Goal: Transaction & Acquisition: Share content

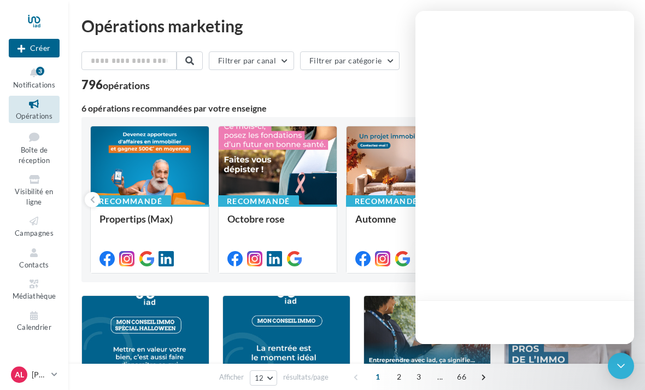
click at [33, 70] on icon at bounding box center [34, 73] width 44 height 13
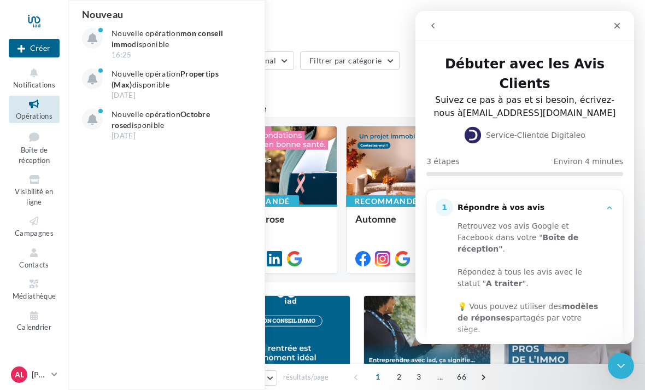
click at [178, 38] on p "Nouvelle opération mon conseil immo disponible" at bounding box center [174, 39] width 127 height 22
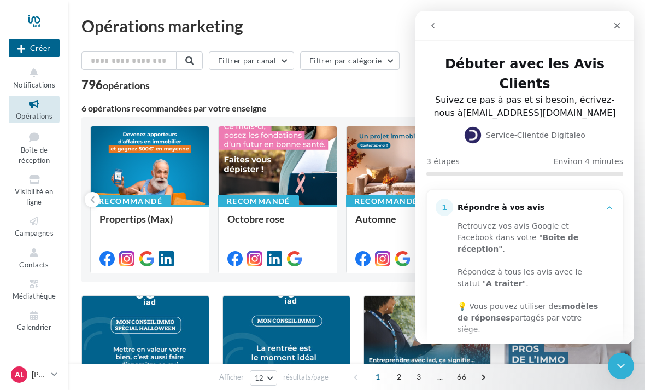
click at [32, 84] on span "Notifications" at bounding box center [34, 84] width 42 height 9
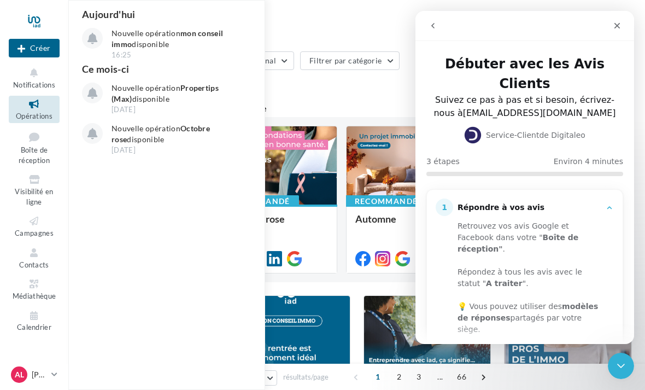
click at [154, 49] on p "Nouvelle opération mon conseil immo disponible" at bounding box center [174, 39] width 127 height 22
click at [151, 42] on p "Nouvelle opération mon conseil immo disponible" at bounding box center [174, 39] width 127 height 22
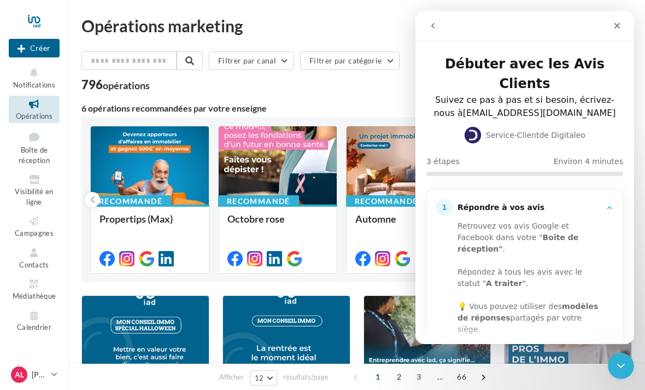
click at [621, 24] on icon "Fermer" at bounding box center [617, 25] width 9 height 9
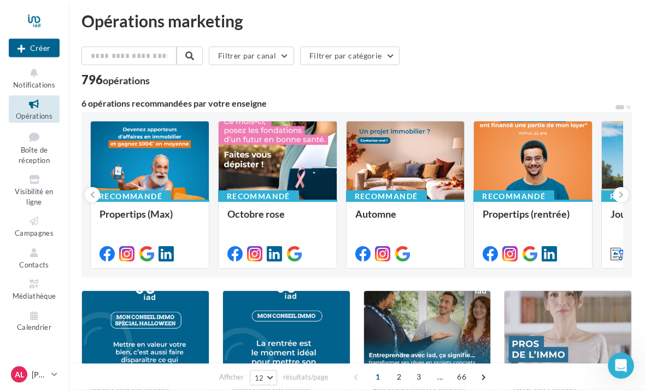
scroll to position [5, 0]
click at [38, 188] on span "Visibilité en ligne" at bounding box center [34, 196] width 38 height 19
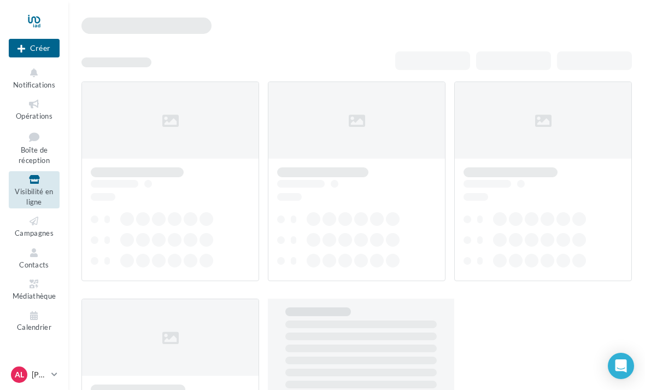
scroll to position [12, 0]
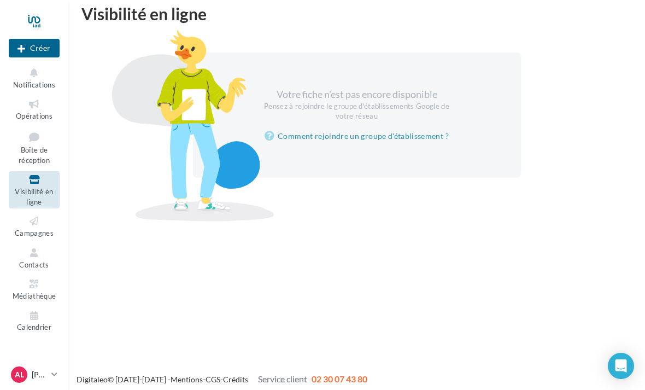
click at [36, 222] on icon at bounding box center [34, 221] width 44 height 13
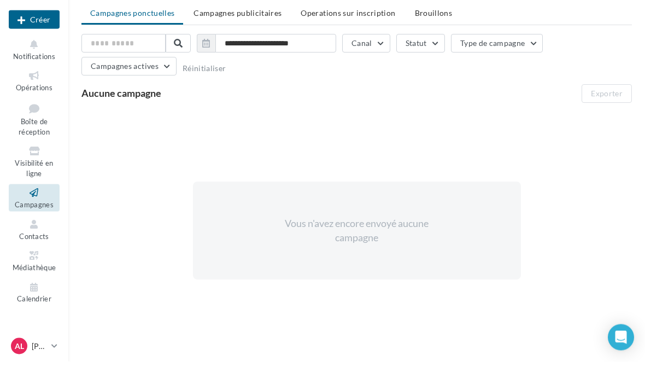
scroll to position [6, 0]
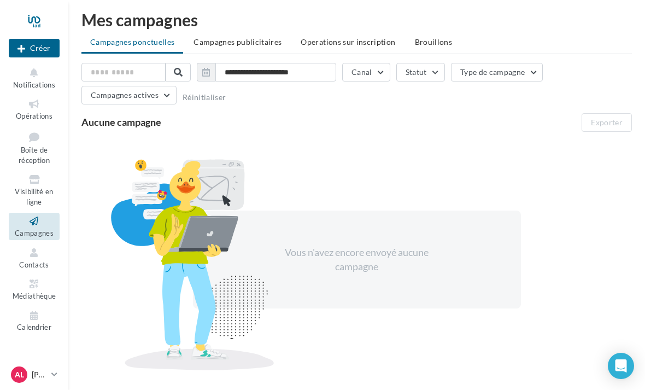
click at [37, 385] on link "AL Anthony LAULOGNON anthony.laulognon@iadfrance.fr" at bounding box center [34, 374] width 51 height 21
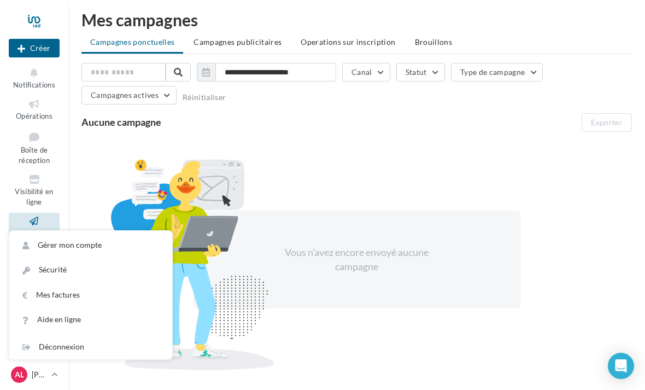
click at [64, 257] on link "Gérer mon compte" at bounding box center [90, 245] width 163 height 25
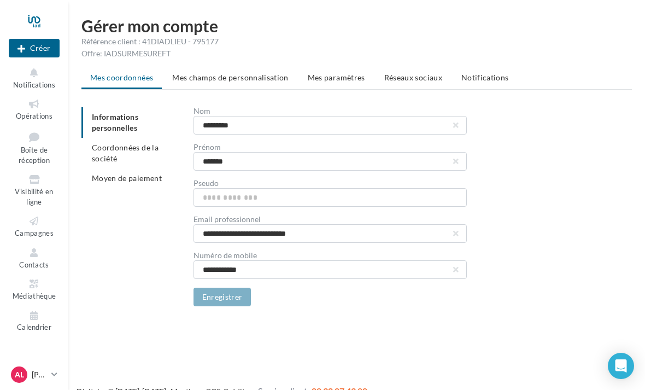
click at [200, 74] on span "Mes champs de personnalisation" at bounding box center [230, 77] width 116 height 9
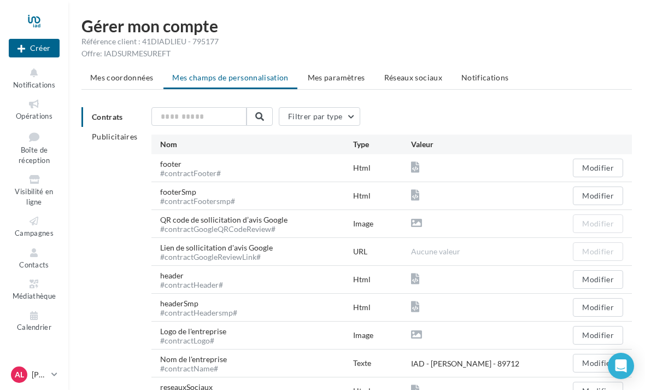
click at [418, 75] on span "Réseaux sociaux" at bounding box center [413, 77] width 58 height 9
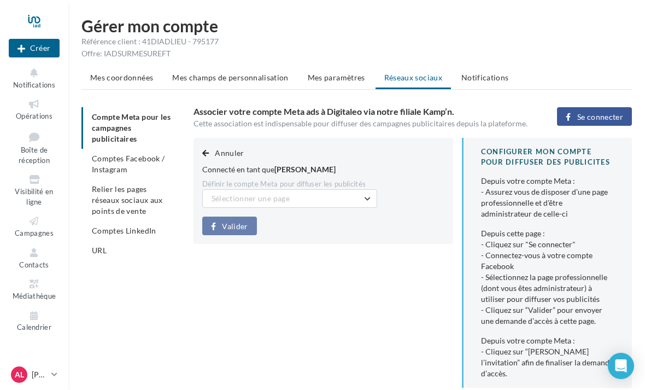
click at [370, 200] on button "Sélectionner une page" at bounding box center [289, 198] width 175 height 19
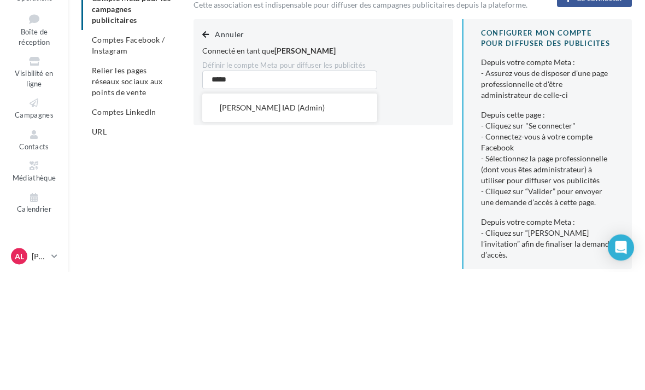
type input "*****"
click at [438, 146] on div "Annuler Connecté en tant que Anthony Laulognon Définir le compte Meta pour diff…" at bounding box center [416, 322] width 447 height 369
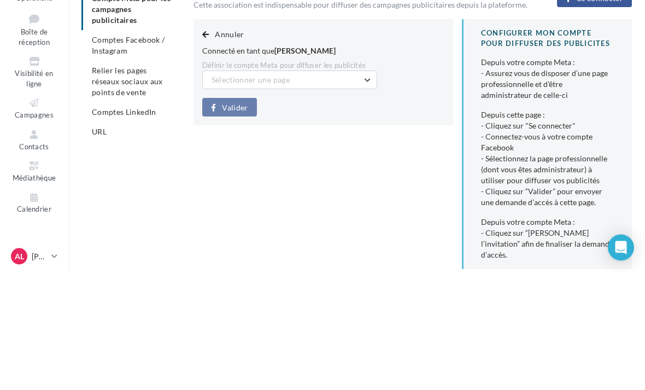
scroll to position [119, 0]
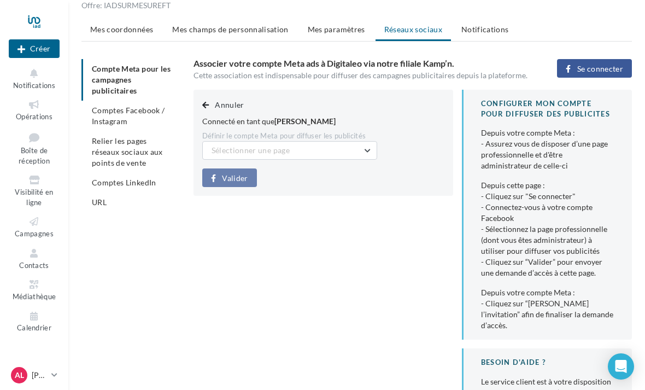
click at [606, 66] on span "Se connecter" at bounding box center [600, 68] width 46 height 9
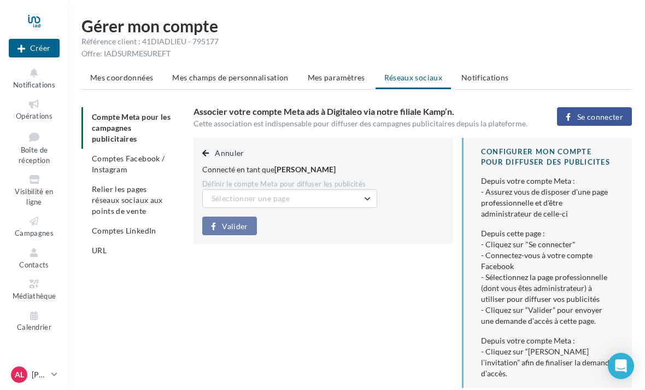
click at [117, 160] on span "Comptes Facebook / Instagram" at bounding box center [128, 164] width 73 height 20
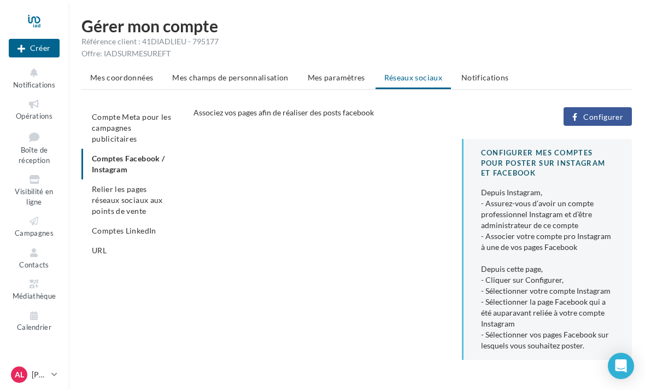
click at [116, 164] on ul "Compte Meta pour les campagnes publicitaires Comptes Facebook / Instagram Relie…" at bounding box center [132, 183] width 103 height 153
click at [600, 120] on span "Configurer" at bounding box center [603, 117] width 40 height 9
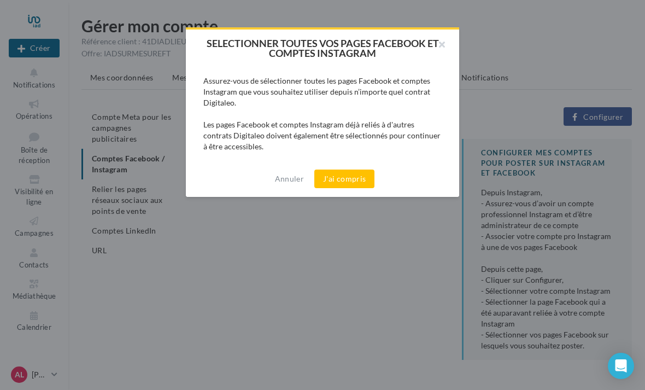
click at [347, 185] on button "J'ai compris" at bounding box center [344, 178] width 60 height 19
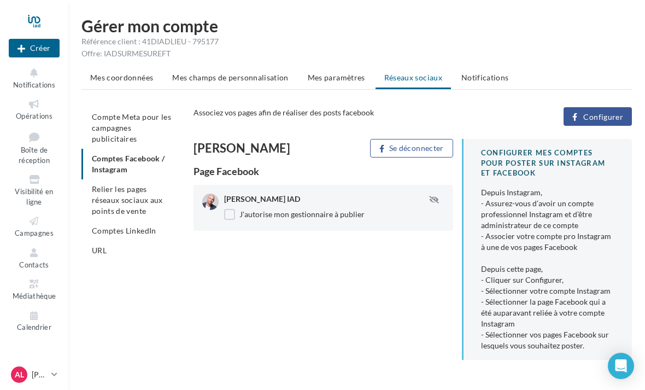
click at [429, 280] on div "[PERSON_NAME] Se déconnecter Page Facebook [PERSON_NAME] IAD J'autorise mon ges…" at bounding box center [416, 253] width 447 height 229
click at [114, 163] on ul "Compte Meta pour les campagnes publicitaires Comptes Facebook / Instagram Relie…" at bounding box center [132, 183] width 103 height 153
click at [107, 165] on ul "Compte Meta pour les campagnes publicitaires Comptes Facebook / Instagram Relie…" at bounding box center [132, 183] width 103 height 153
click at [409, 148] on button "Se déconnecter" at bounding box center [411, 148] width 83 height 19
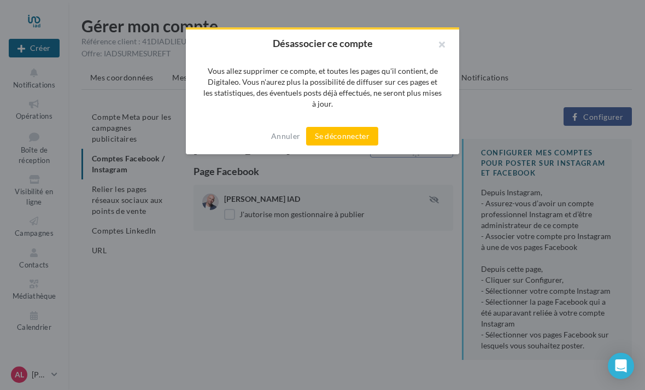
click at [354, 136] on button "Se déconnecter" at bounding box center [342, 136] width 72 height 19
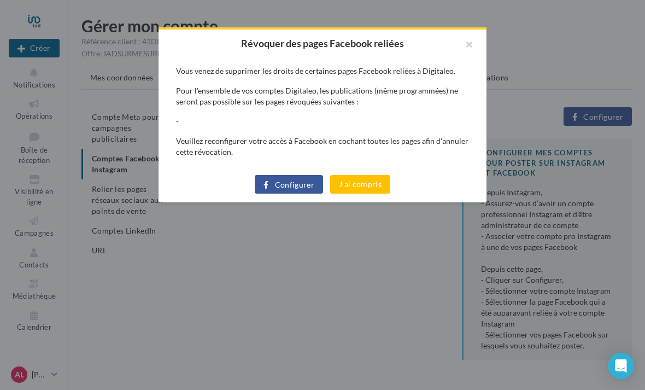
click at [284, 184] on span "Configurer" at bounding box center [295, 184] width 40 height 9
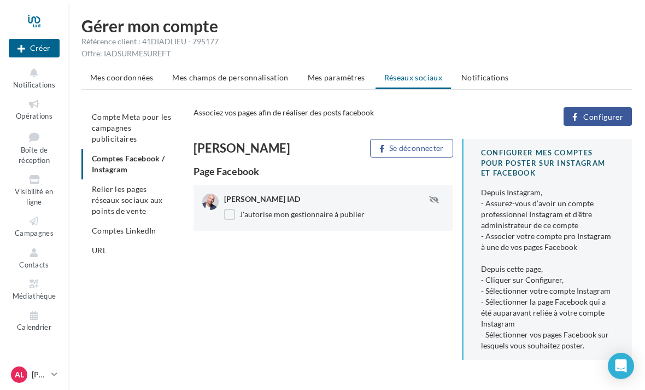
click at [143, 198] on span "Relier les pages réseaux sociaux aux points de vente" at bounding box center [127, 199] width 71 height 31
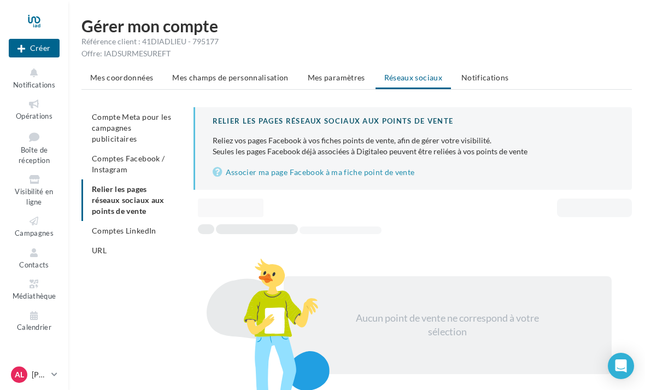
click at [143, 154] on span "Comptes Facebook / Instagram" at bounding box center [128, 164] width 73 height 20
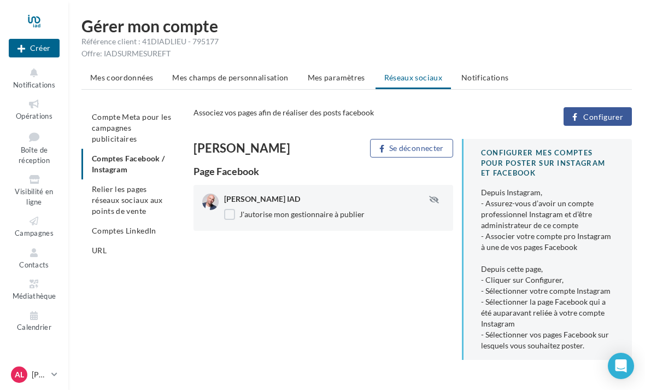
click at [292, 196] on span "Anthony Laulognon IAD" at bounding box center [262, 198] width 76 height 9
click at [105, 84] on li "Mes coordonnées" at bounding box center [121, 78] width 80 height 20
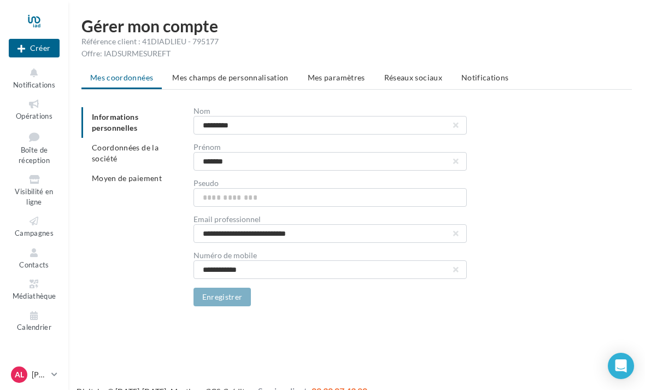
click at [195, 77] on span "Mes champs de personnalisation" at bounding box center [230, 77] width 116 height 9
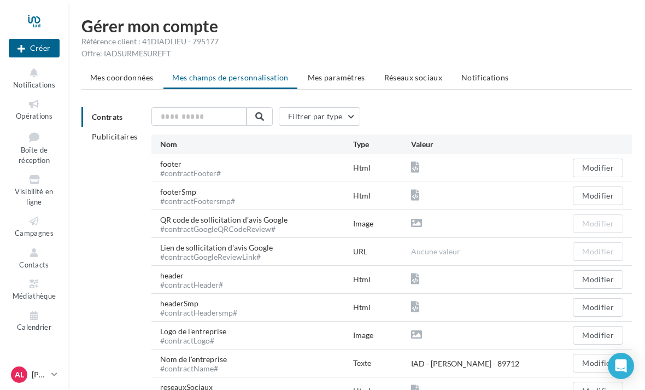
click at [34, 187] on span "Visibilité en ligne" at bounding box center [34, 196] width 38 height 19
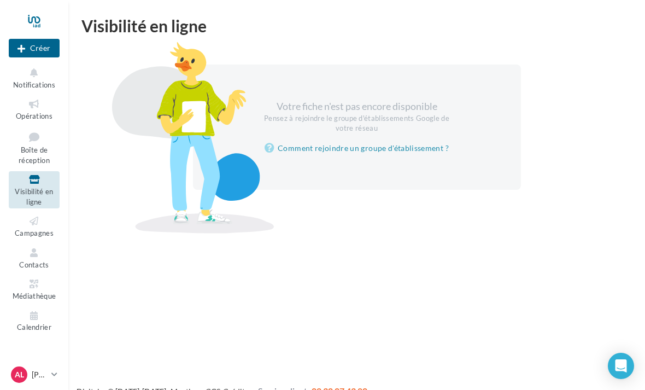
click at [37, 218] on icon at bounding box center [34, 221] width 44 height 13
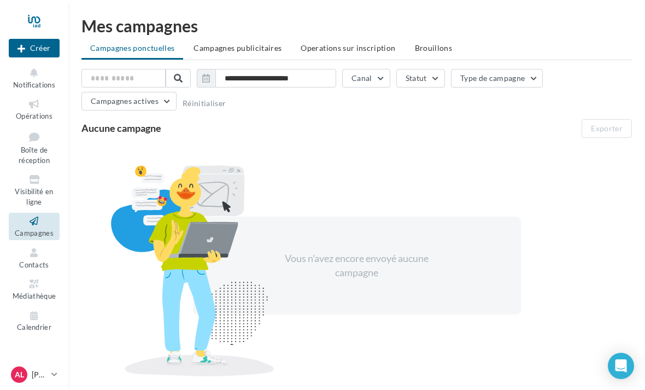
click at [34, 111] on span "Opérations" at bounding box center [34, 115] width 37 height 9
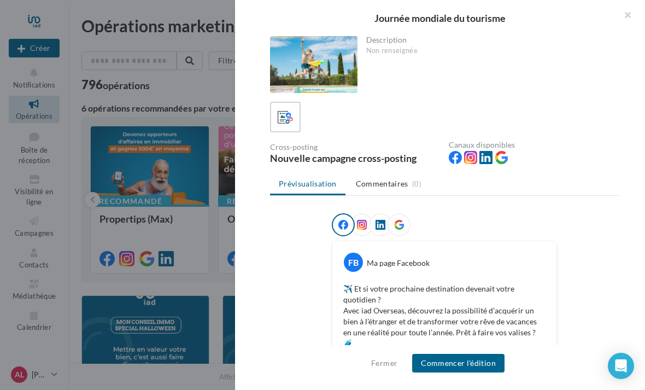
click at [637, 14] on button "button" at bounding box center [623, 16] width 44 height 33
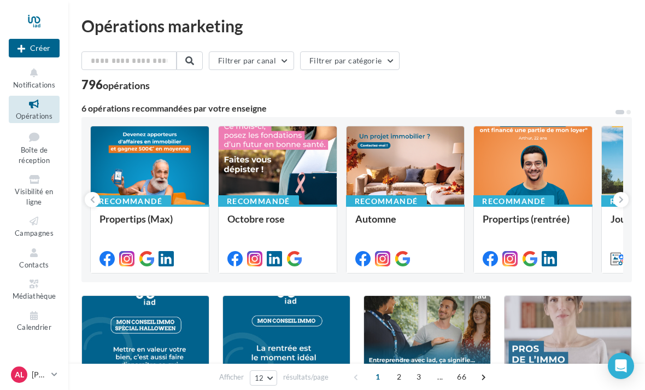
click at [437, 179] on div at bounding box center [405, 165] width 118 height 79
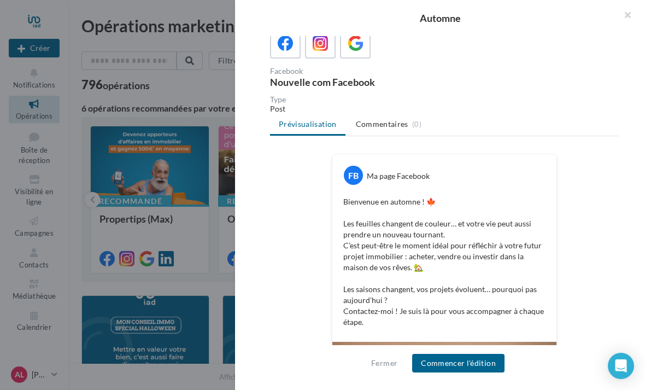
scroll to position [80, 0]
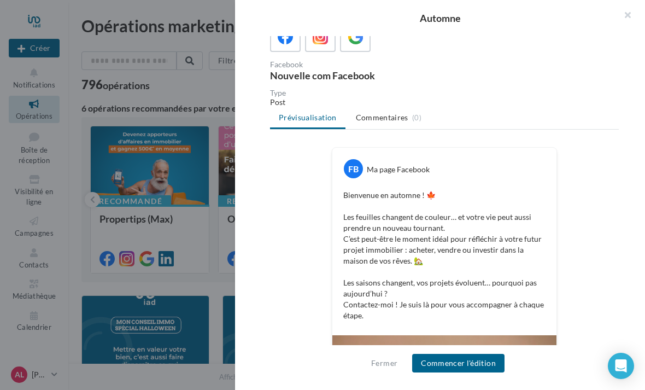
click at [474, 366] on button "Commencer l'édition" at bounding box center [458, 363] width 92 height 19
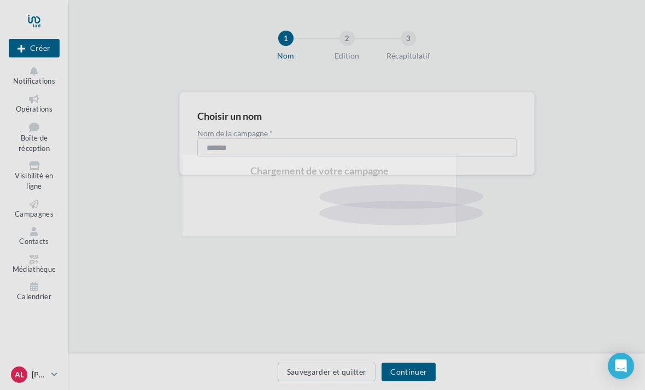
scroll to position [2, 0]
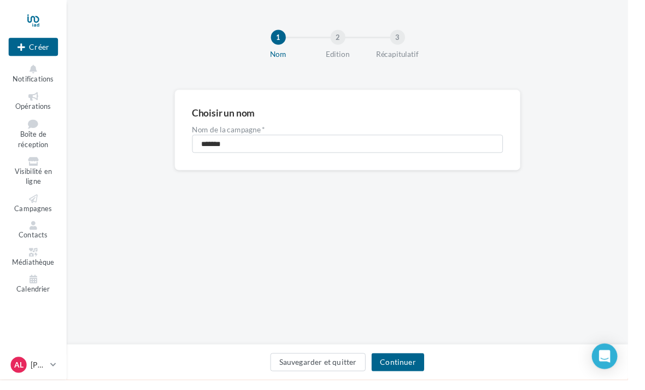
click at [430, 381] on button "Continuer" at bounding box center [408, 371] width 54 height 19
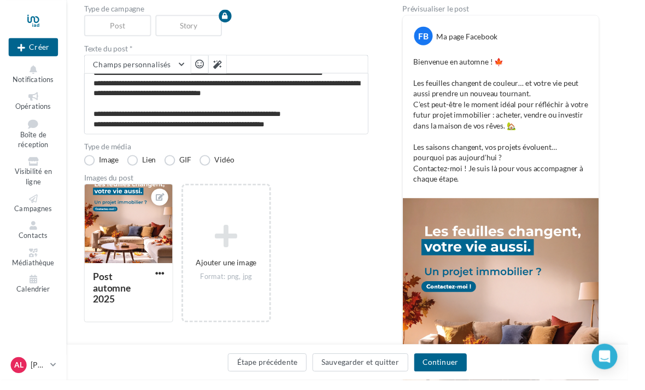
scroll to position [125, 0]
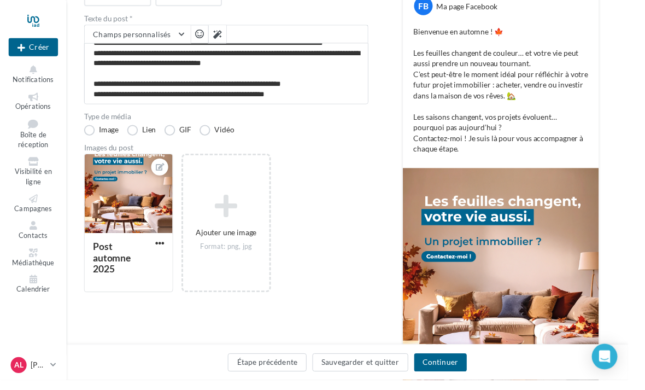
click at [116, 217] on div at bounding box center [132, 199] width 90 height 82
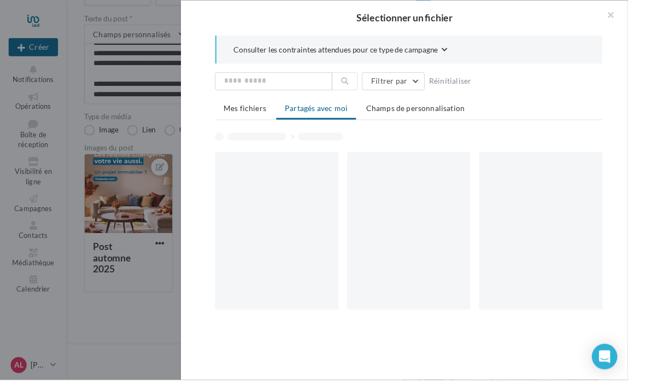
scroll to position [154, 0]
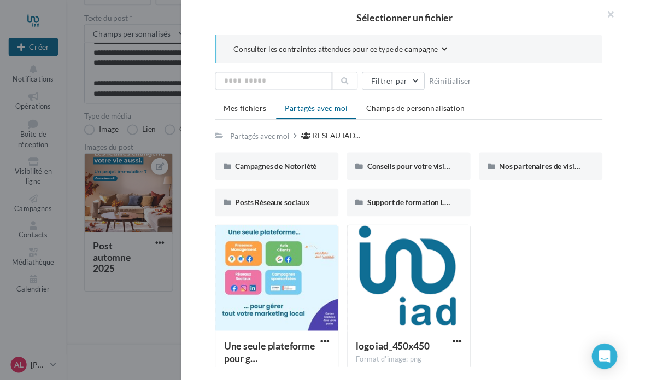
click at [644, 15] on button "button" at bounding box center [623, 16] width 44 height 33
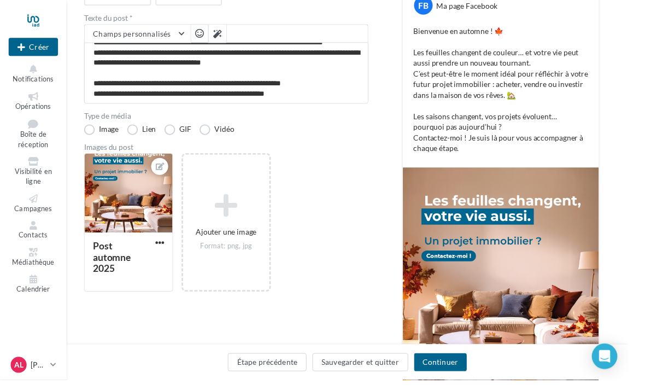
click at [468, 381] on button "Continuer" at bounding box center [452, 371] width 54 height 19
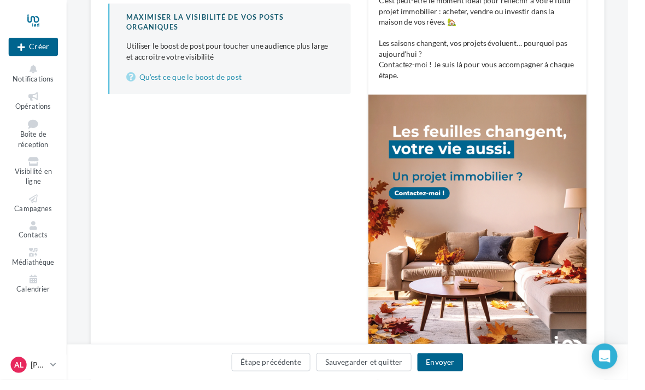
scroll to position [274, 0]
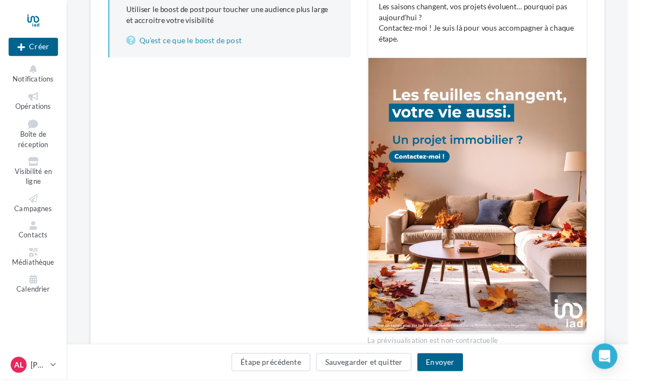
click at [457, 381] on button "Envoyer" at bounding box center [451, 371] width 46 height 19
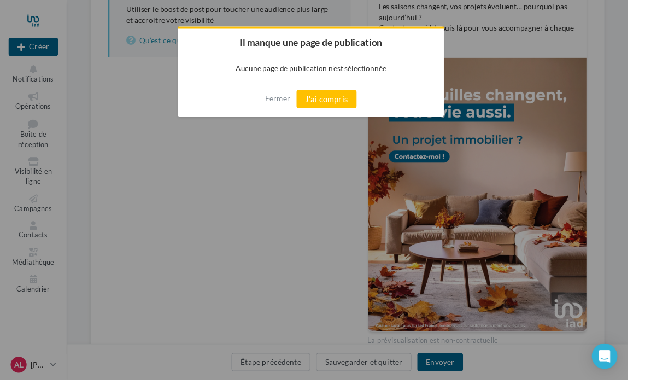
click at [362, 110] on button "J'ai compris" at bounding box center [335, 101] width 62 height 19
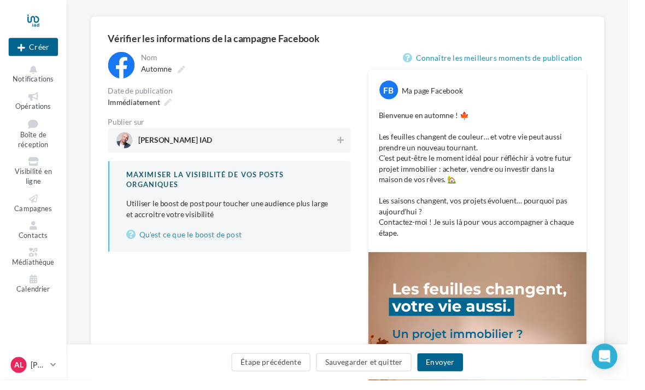
scroll to position [71, 0]
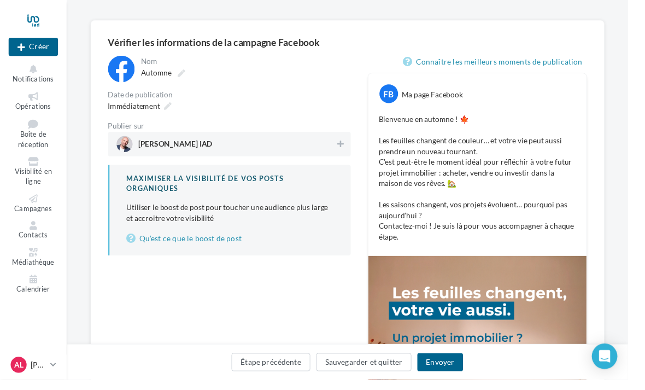
click at [152, 142] on span "[PERSON_NAME] IAD" at bounding box center [232, 148] width 225 height 16
click at [150, 146] on span "[PERSON_NAME] IAD" at bounding box center [180, 150] width 76 height 12
click at [179, 159] on div "[PERSON_NAME] IAD" at bounding box center [235, 148] width 249 height 25
click at [461, 381] on button "Envoyer" at bounding box center [451, 371] width 46 height 19
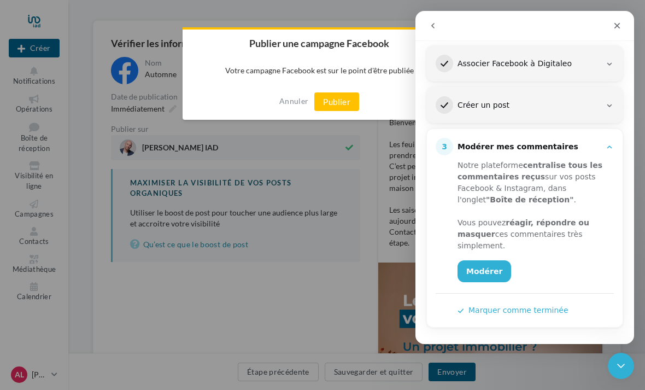
scroll to position [144, 0]
click at [482, 310] on button "Marquer comme terminée" at bounding box center [512, 309] width 111 height 11
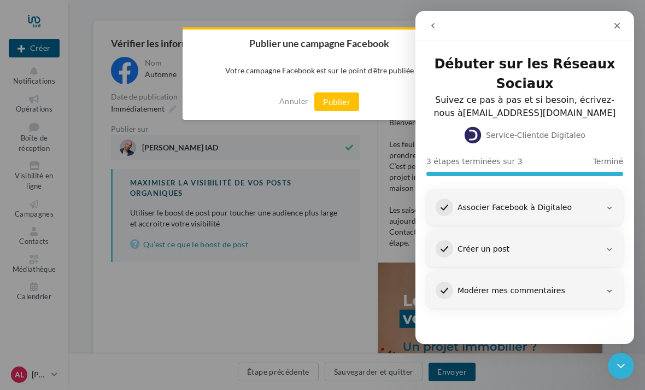
scroll to position [0, 0]
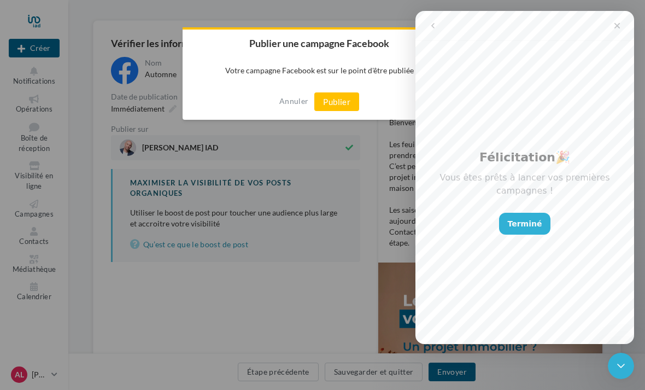
click at [333, 104] on button "Publier" at bounding box center [336, 101] width 45 height 19
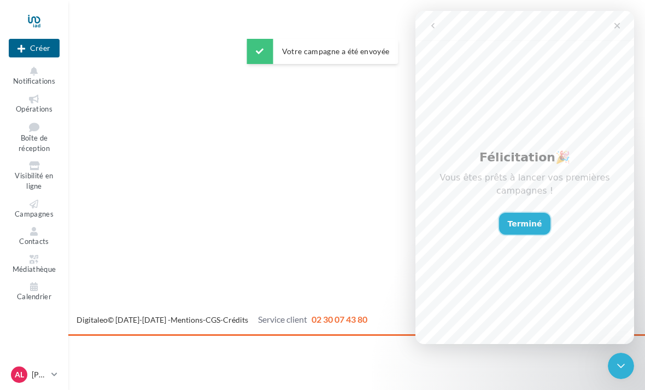
click at [523, 229] on button "Terminé" at bounding box center [525, 224] width 52 height 22
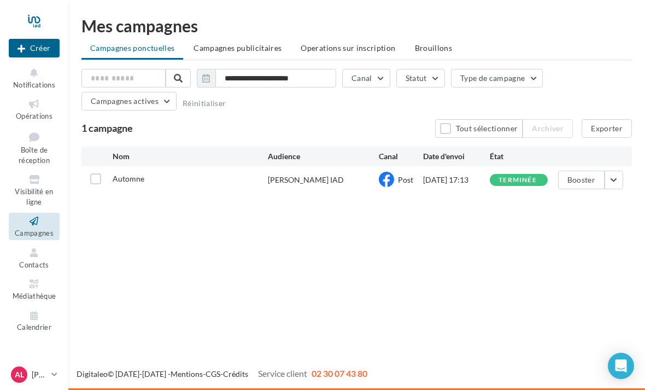
click at [380, 186] on icon at bounding box center [386, 179] width 15 height 15
click at [27, 86] on span "Notifications" at bounding box center [34, 84] width 42 height 9
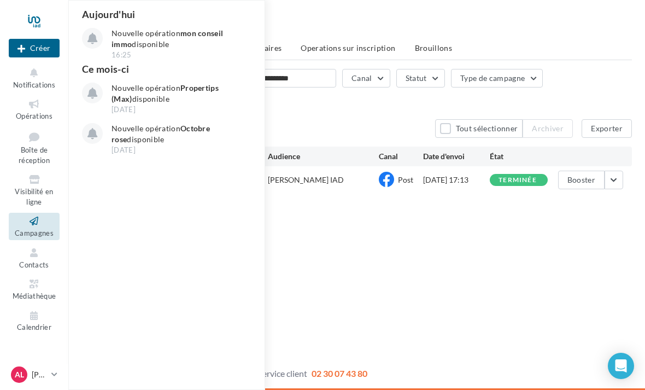
click at [26, 114] on span "Opérations" at bounding box center [34, 115] width 37 height 9
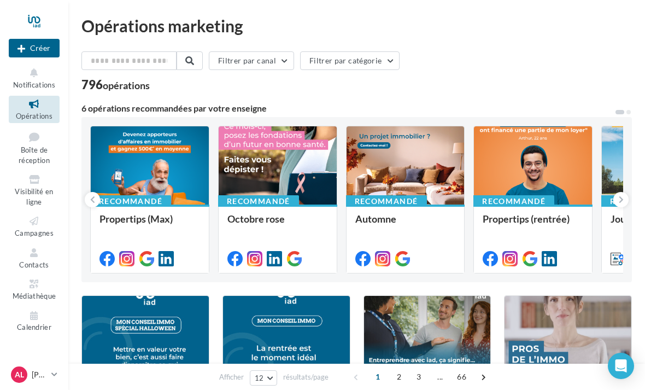
click at [36, 362] on nav "Nouvelle campagne Créer Notifications Opérations Boîte de réception Visibilité …" at bounding box center [34, 195] width 68 height 390
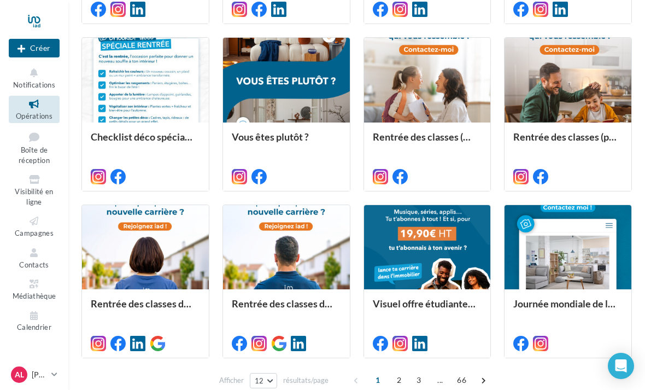
scroll to position [449, 0]
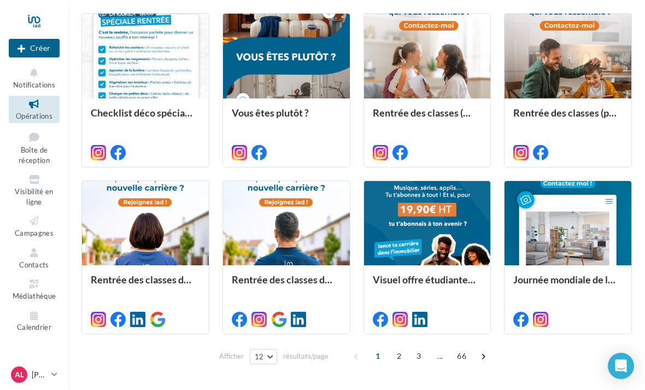
click at [33, 382] on div "AL Anthony LAULOGNON anthony.laulognon@iadfrance.fr" at bounding box center [29, 374] width 36 height 16
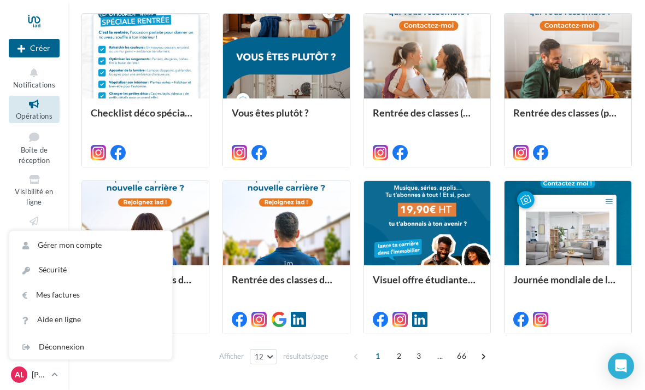
click at [46, 257] on link "Gérer mon compte" at bounding box center [90, 245] width 163 height 25
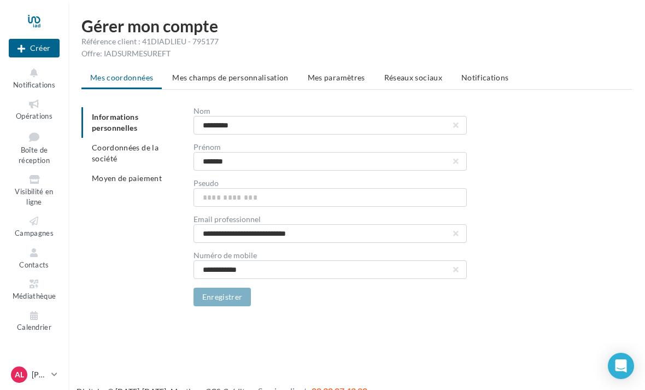
click at [408, 78] on span "Réseaux sociaux" at bounding box center [413, 77] width 58 height 9
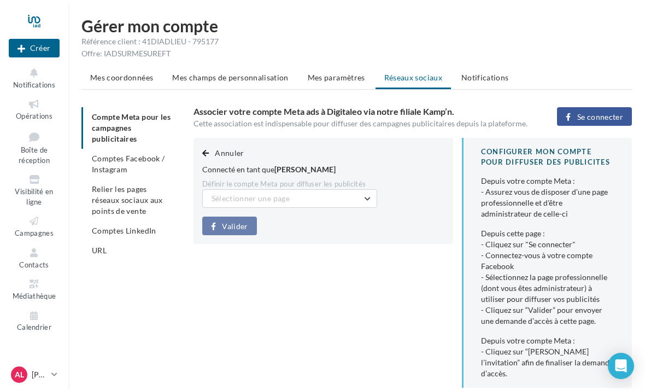
click at [217, 195] on span "Sélectionner une page" at bounding box center [250, 197] width 78 height 9
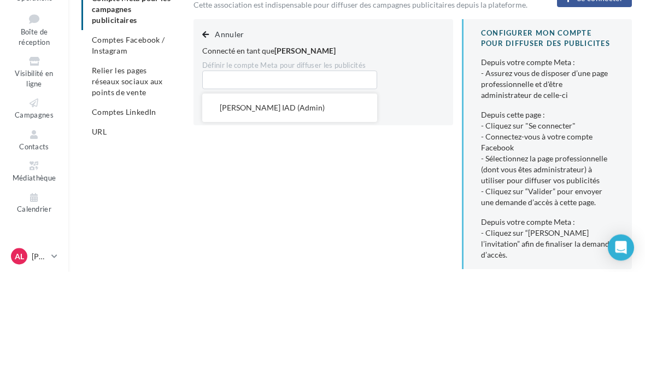
click at [184, 151] on div "Compte Meta pour les campagnes publicitaires Comptes Facebook / Instagram Relie…" at bounding box center [137, 192] width 112 height 170
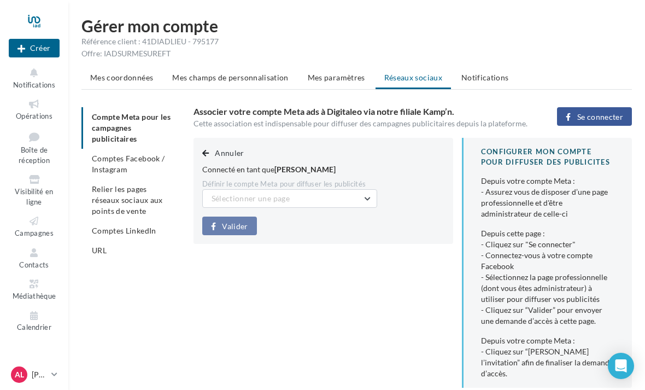
click at [106, 170] on span "Comptes Facebook / Instagram" at bounding box center [128, 164] width 73 height 20
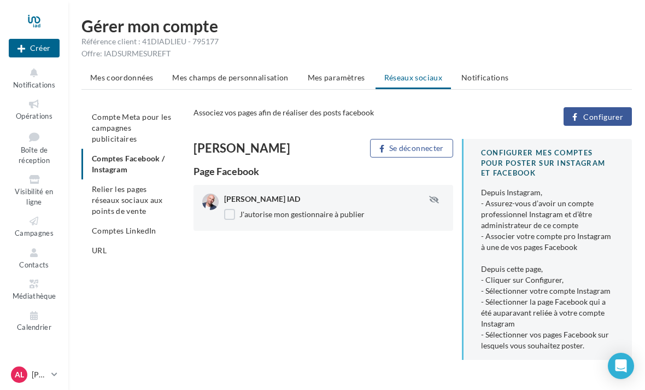
click at [410, 144] on button "Se déconnecter" at bounding box center [411, 148] width 83 height 19
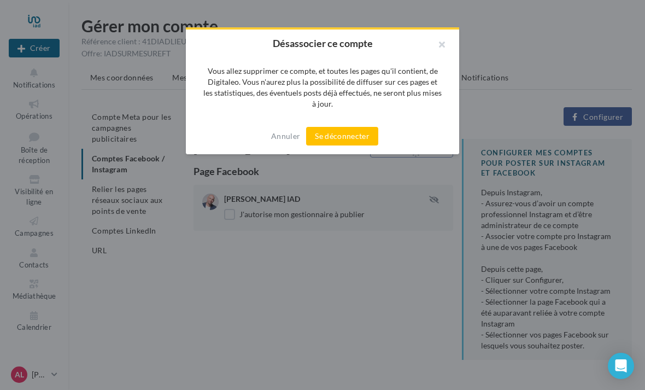
click at [350, 135] on button "Se déconnecter" at bounding box center [342, 136] width 72 height 19
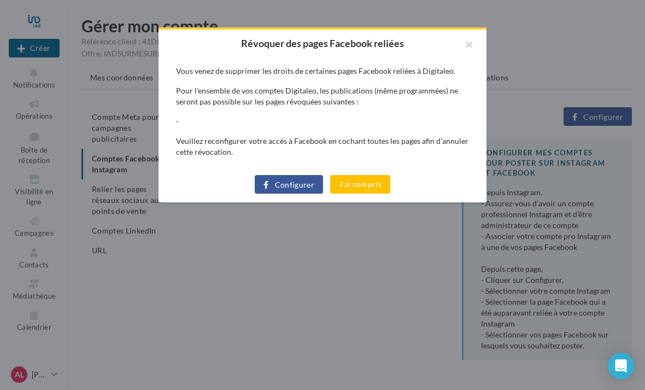
click at [359, 193] on button "J'ai compris" at bounding box center [360, 184] width 60 height 19
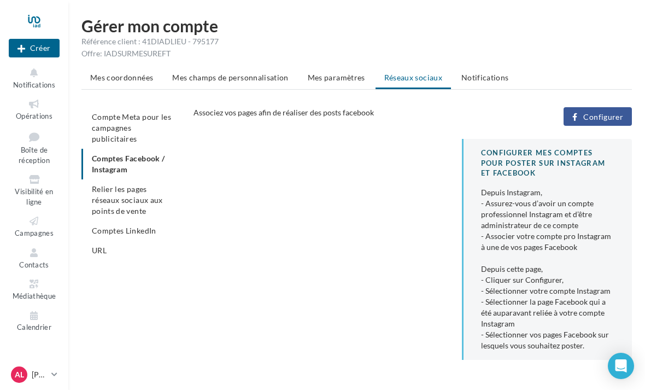
click at [612, 120] on span "Configurer" at bounding box center [603, 117] width 40 height 9
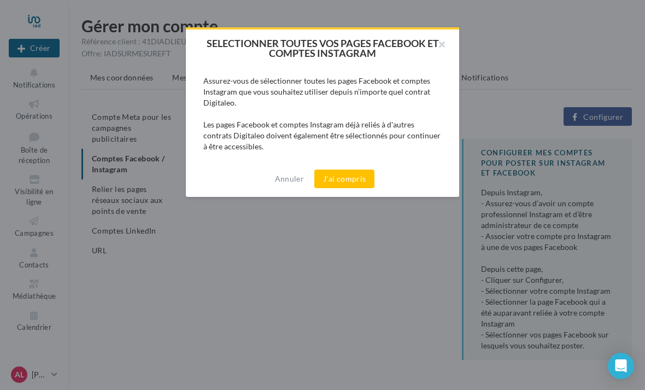
click at [354, 178] on button "J'ai compris" at bounding box center [344, 178] width 60 height 19
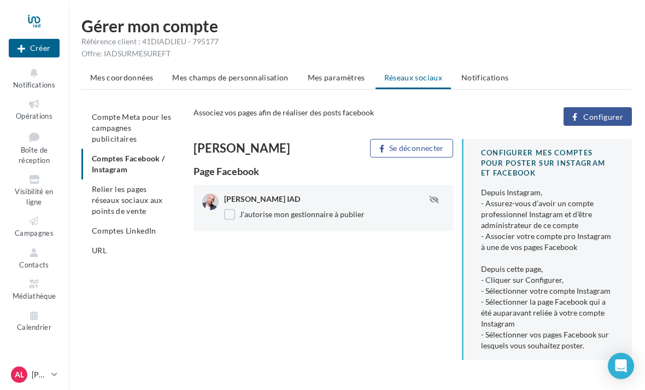
click at [438, 203] on icon "button" at bounding box center [434, 200] width 10 height 8
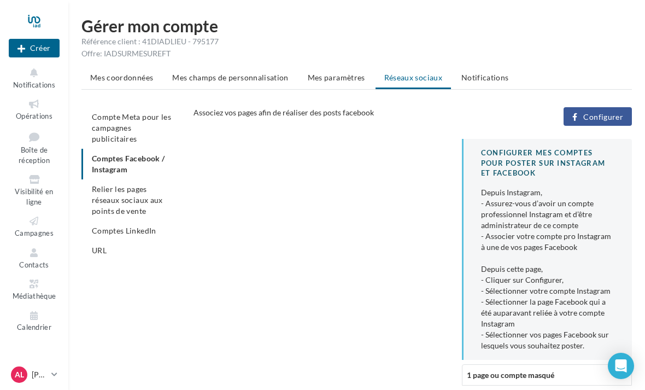
click at [137, 161] on ul "Compte Meta pour les campagnes publicitaires Comptes Facebook / Instagram Relie…" at bounding box center [132, 183] width 103 height 153
click at [134, 168] on ul "Compte Meta pour les campagnes publicitaires Comptes Facebook / Instagram Relie…" at bounding box center [132, 183] width 103 height 153
click at [134, 204] on li "Relier les pages réseaux sociaux aux points de vente" at bounding box center [132, 200] width 103 height 42
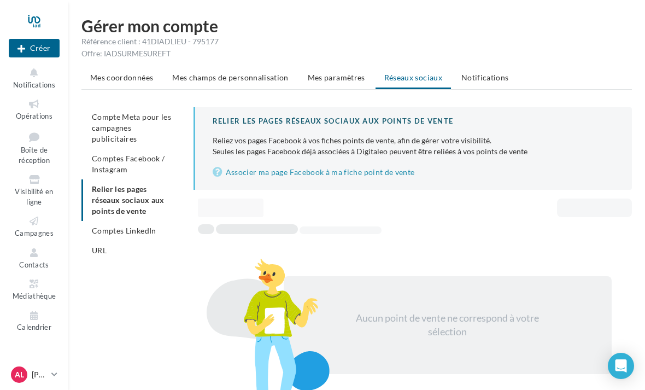
click at [136, 164] on li "Comptes Facebook / Instagram" at bounding box center [132, 164] width 103 height 31
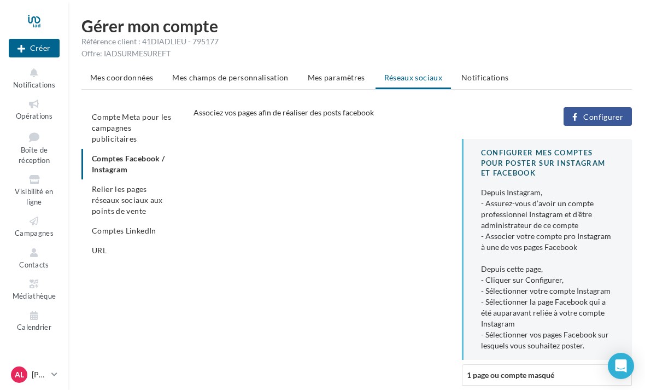
click at [339, 199] on div "CONFIGURER MES COMPTES POUR POSTER sur instagram et facebook Depuis Instagram, …" at bounding box center [416, 266] width 447 height 255
click at [612, 118] on span "Configurer" at bounding box center [603, 117] width 40 height 9
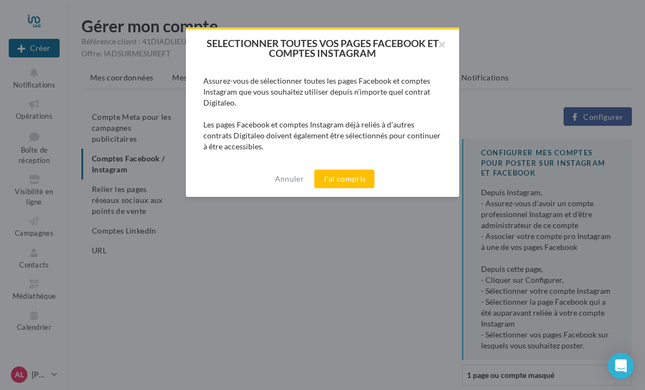
click at [348, 179] on button "J'ai compris" at bounding box center [344, 178] width 60 height 19
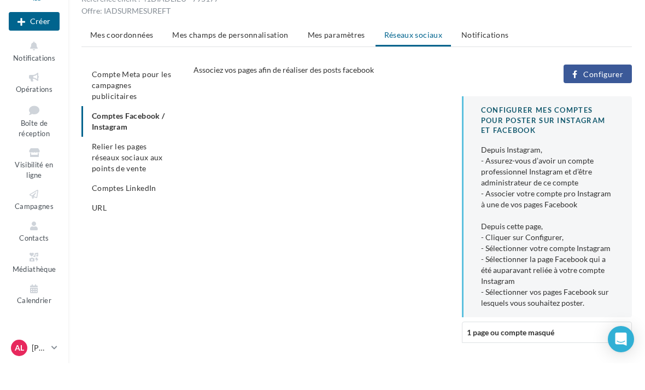
scroll to position [15, 0]
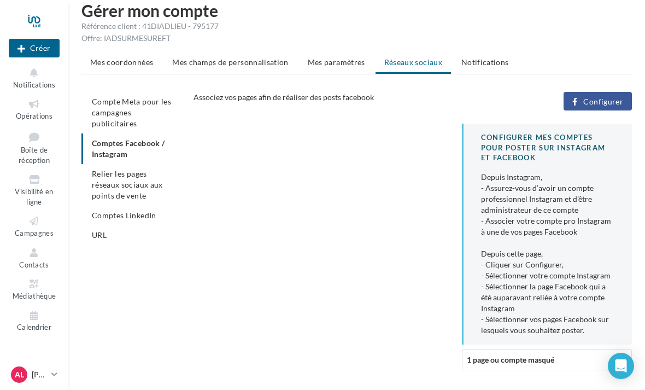
click at [623, 357] on div at bounding box center [623, 358] width 7 height 5
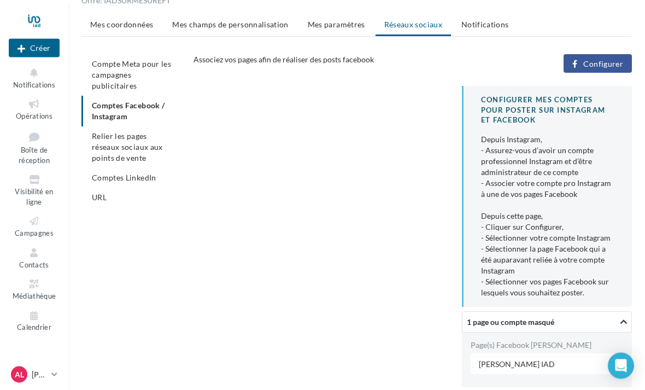
scroll to position [53, 0]
click at [611, 364] on icon at bounding box center [614, 364] width 9 height 8
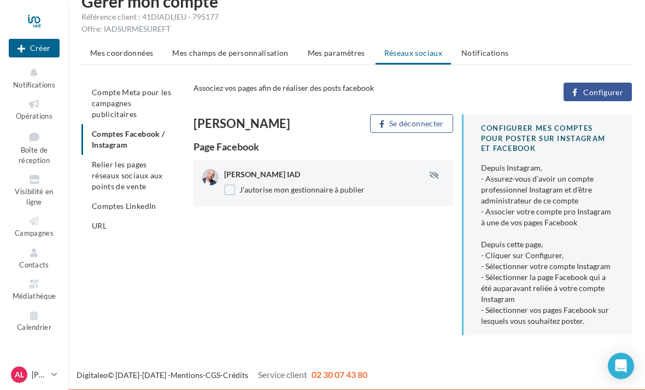
scroll to position [24, 0]
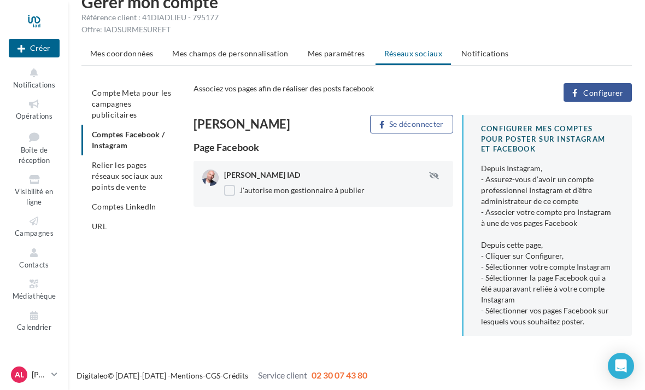
click at [611, 91] on span "Configurer" at bounding box center [603, 93] width 40 height 9
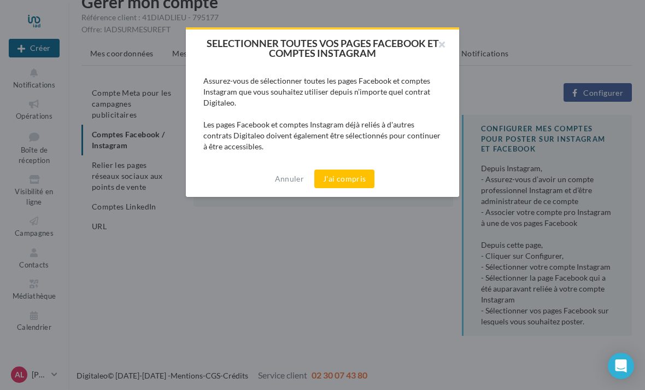
click at [355, 176] on button "J'ai compris" at bounding box center [344, 178] width 60 height 19
